Goal: Task Accomplishment & Management: Manage account settings

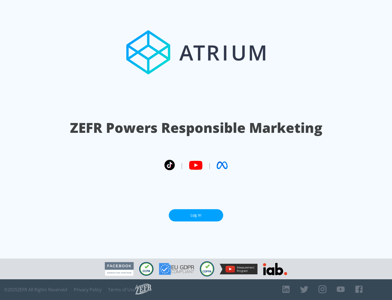
click at [196, 215] on link "Log In" at bounding box center [196, 215] width 54 height 12
